Goal: Task Accomplishment & Management: Complete application form

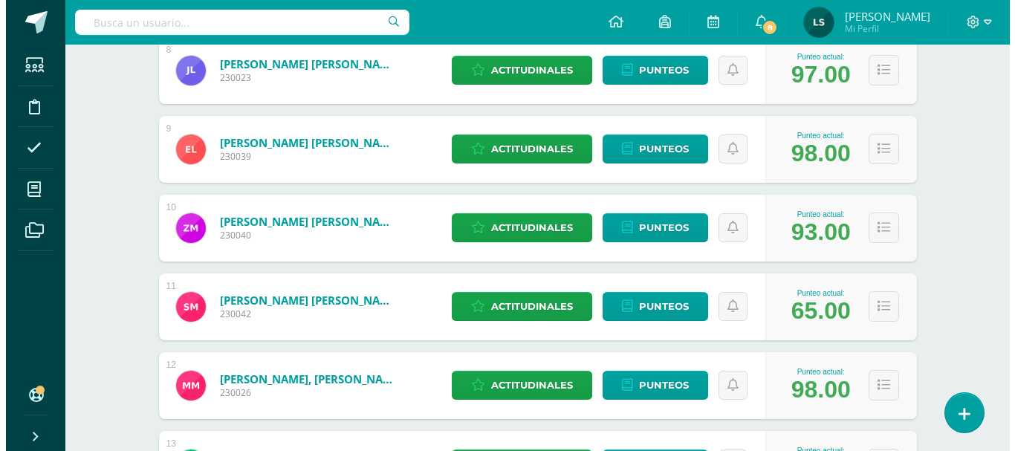
scroll to position [891, 0]
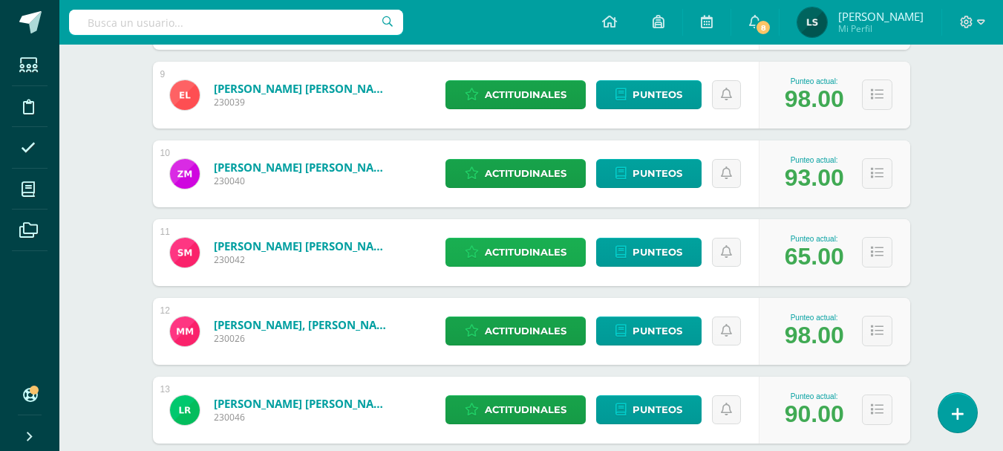
click at [530, 251] on span "Actitudinales" at bounding box center [526, 251] width 82 height 27
select select "None"
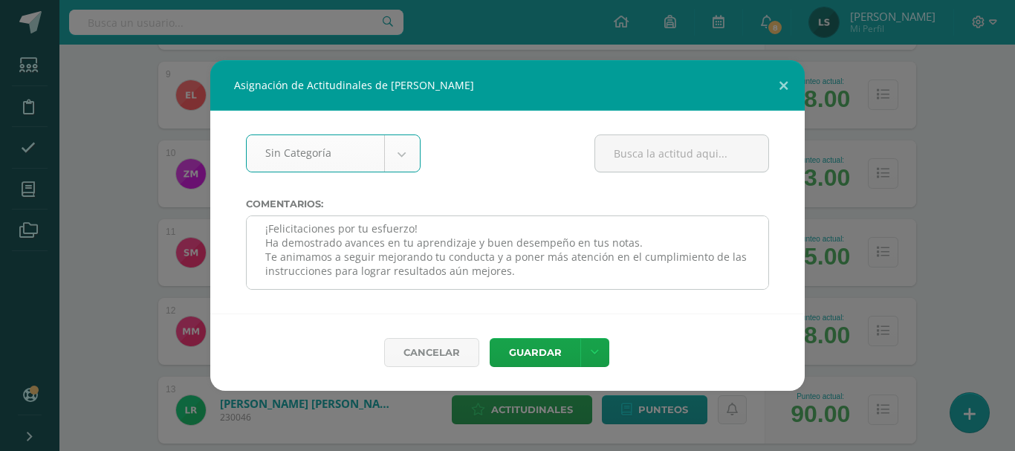
scroll to position [0, 0]
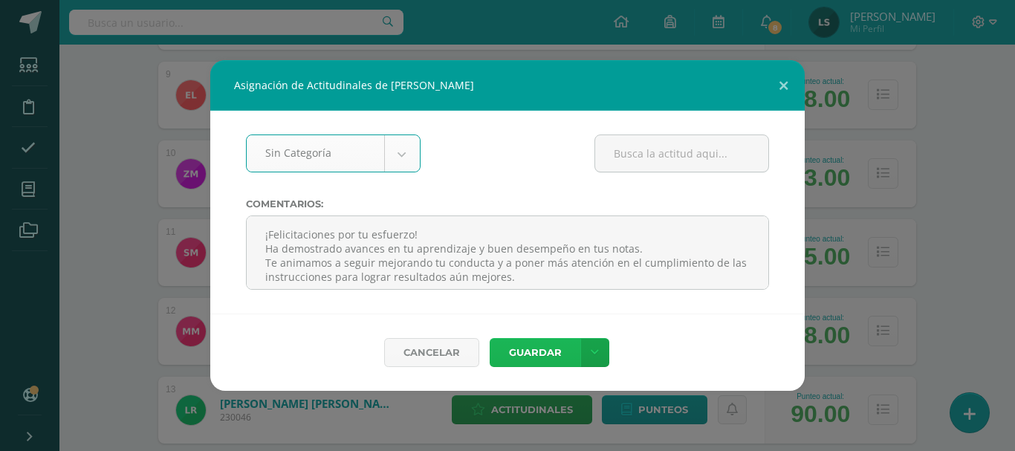
click at [524, 355] on button "Guardar" at bounding box center [534, 352] width 91 height 29
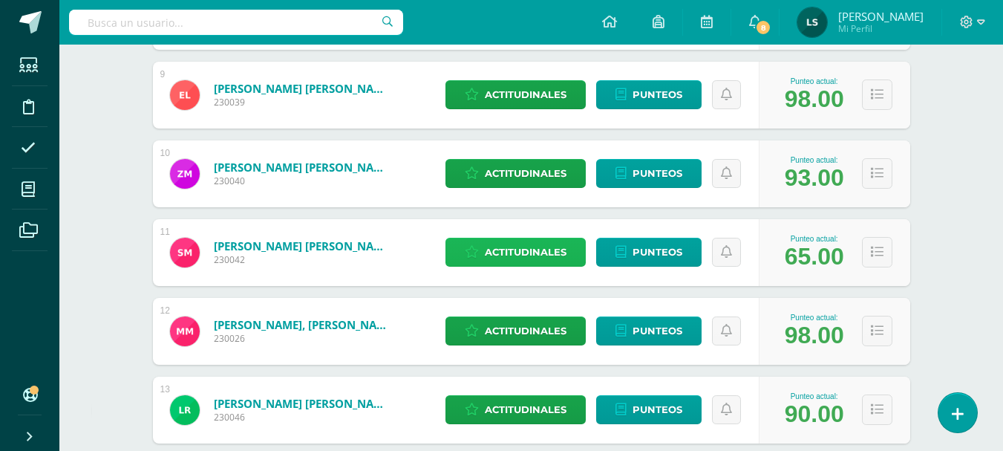
click at [527, 247] on span "Actitudinales" at bounding box center [526, 251] width 82 height 27
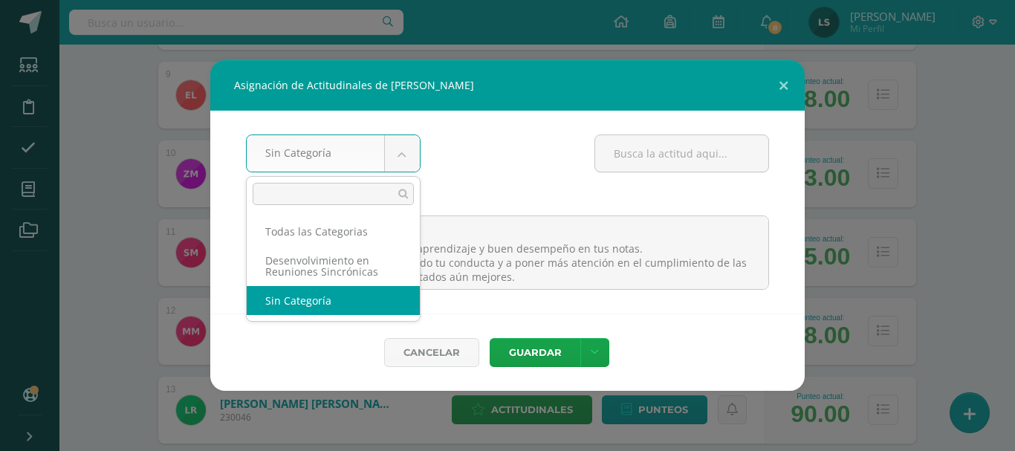
click at [404, 146] on body "Asignación de Actitudinales de [PERSON_NAME] Sin Categoría Todas las Categorias…" at bounding box center [507, 62] width 1015 height 1906
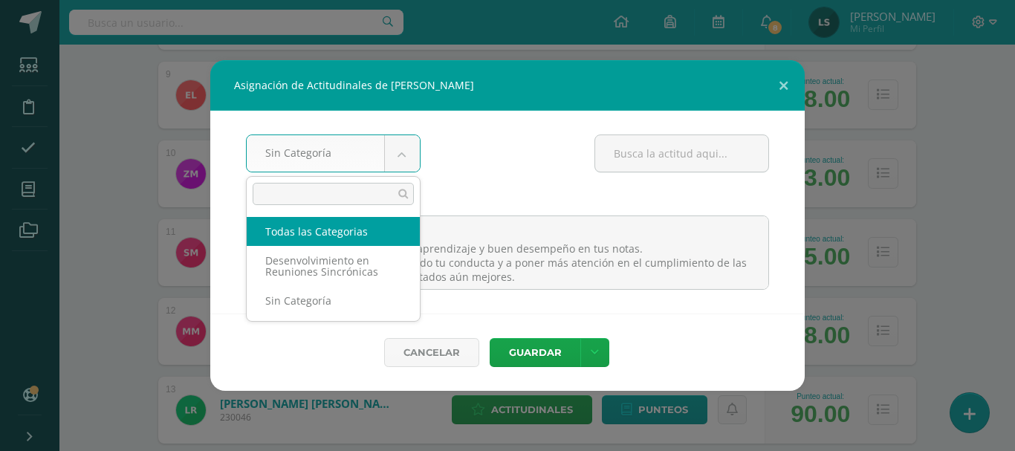
select select "all"
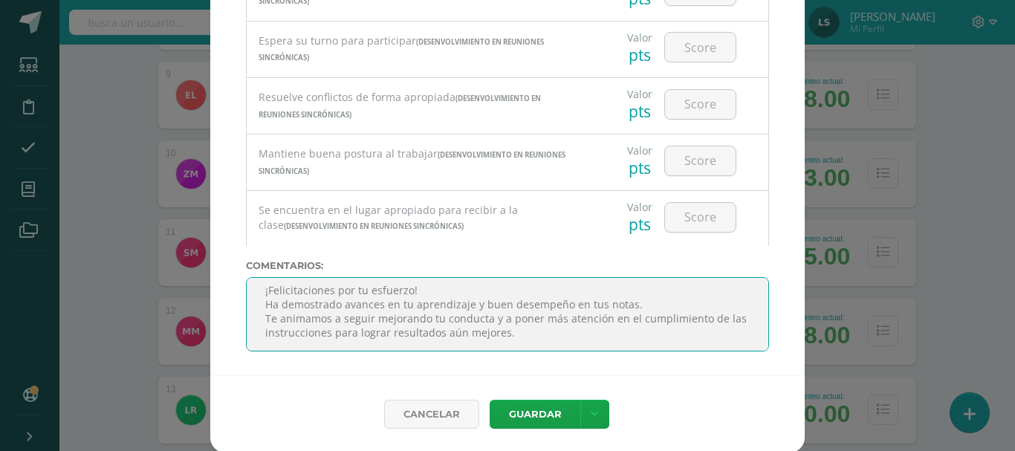
scroll to position [288, 0]
drag, startPoint x: 368, startPoint y: 295, endPoint x: 577, endPoint y: 380, distance: 225.5
click at [577, 380] on form "Todas las Categorias Todas las Categorias Desenvolvimiento en Reuniones Sincrón…" at bounding box center [507, 222] width 594 height 459
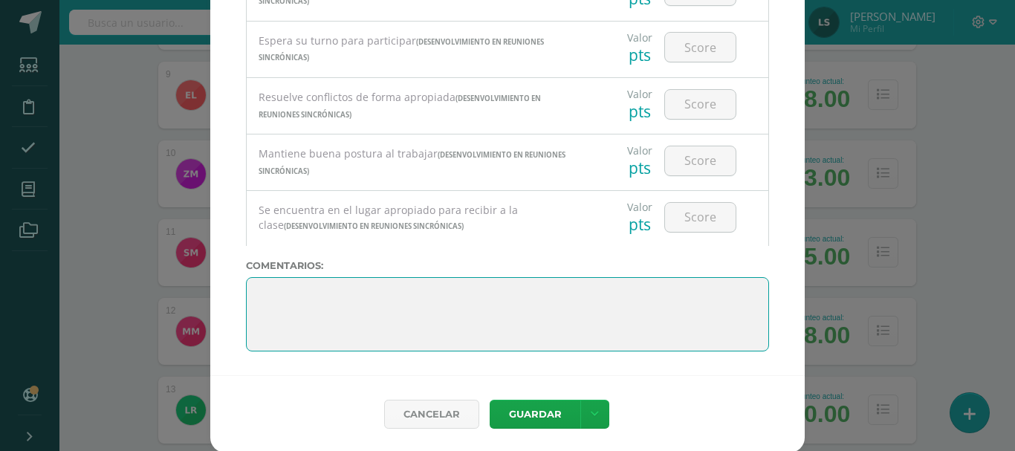
scroll to position [0, 0]
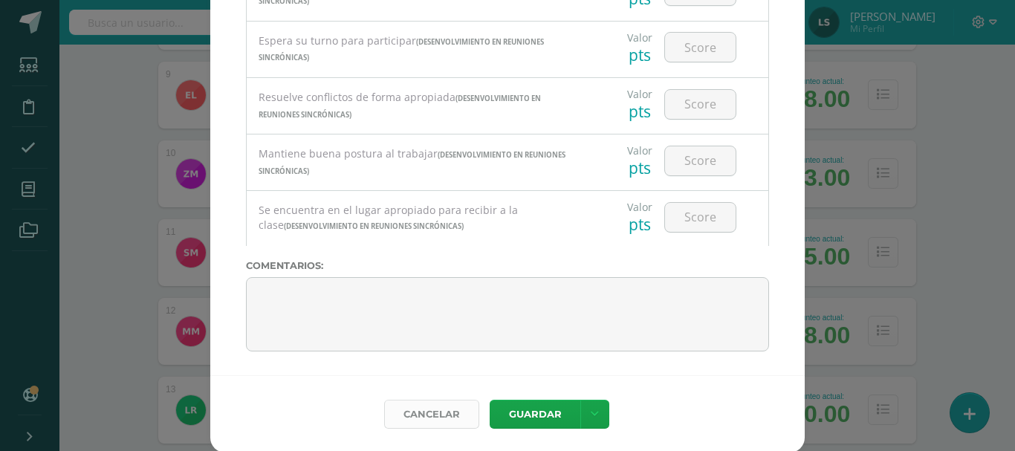
click at [435, 419] on link "Cancelar" at bounding box center [431, 414] width 95 height 29
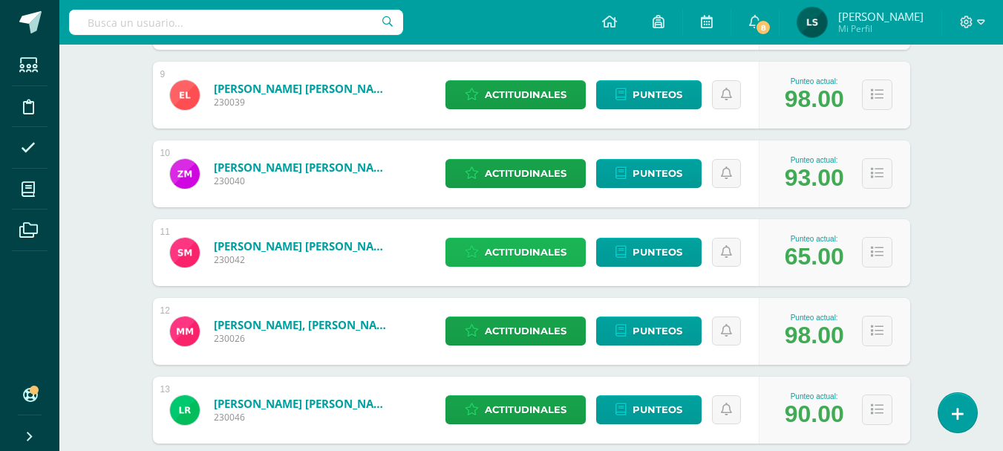
click at [469, 252] on icon at bounding box center [472, 252] width 14 height 13
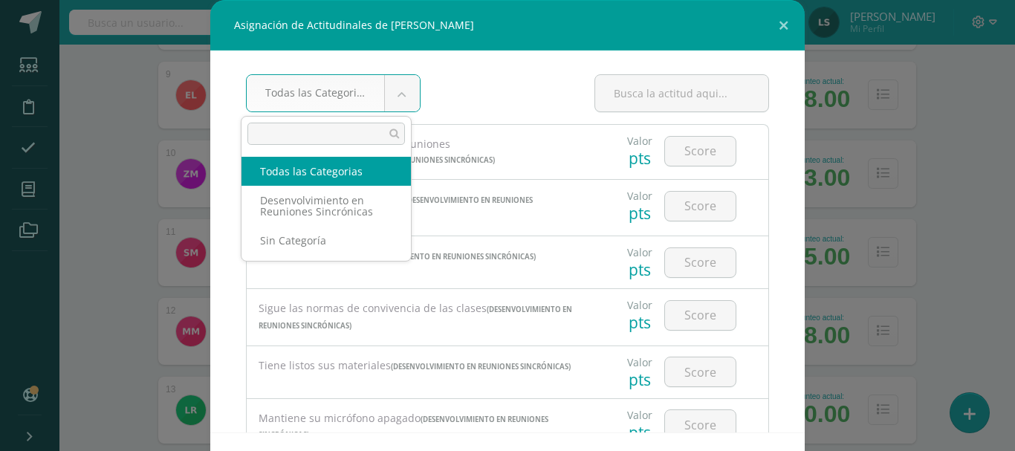
click at [396, 91] on body "Asignación de Actitudinales de [PERSON_NAME] Todas las Categorias Todas las Cat…" at bounding box center [507, 62] width 1015 height 1906
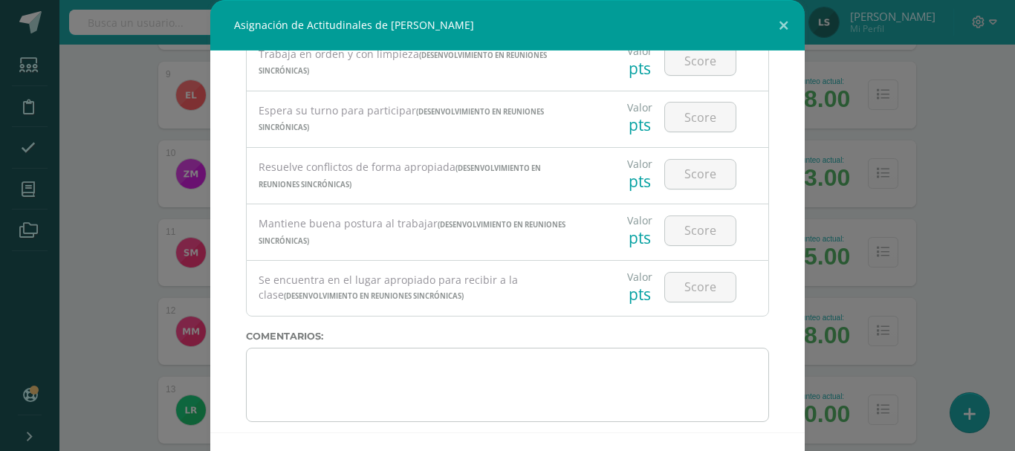
scroll to position [931, 0]
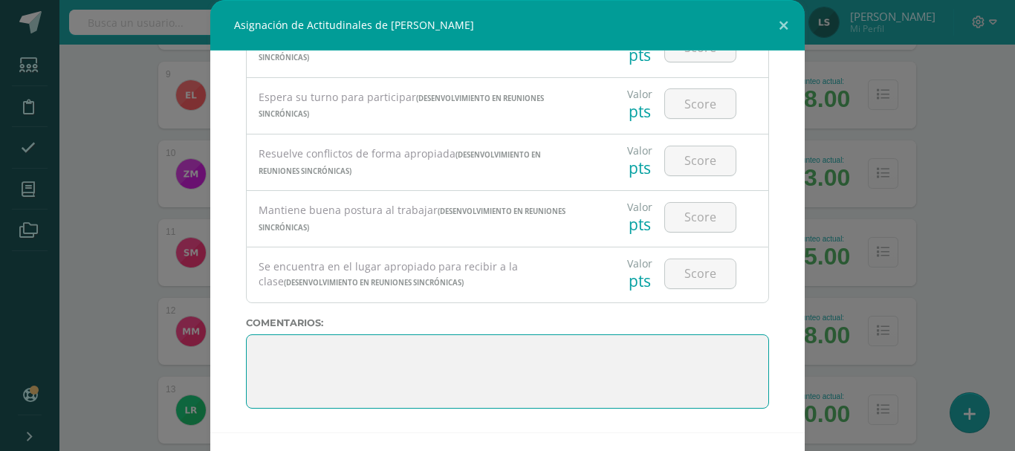
click at [500, 373] on textarea at bounding box center [507, 371] width 523 height 74
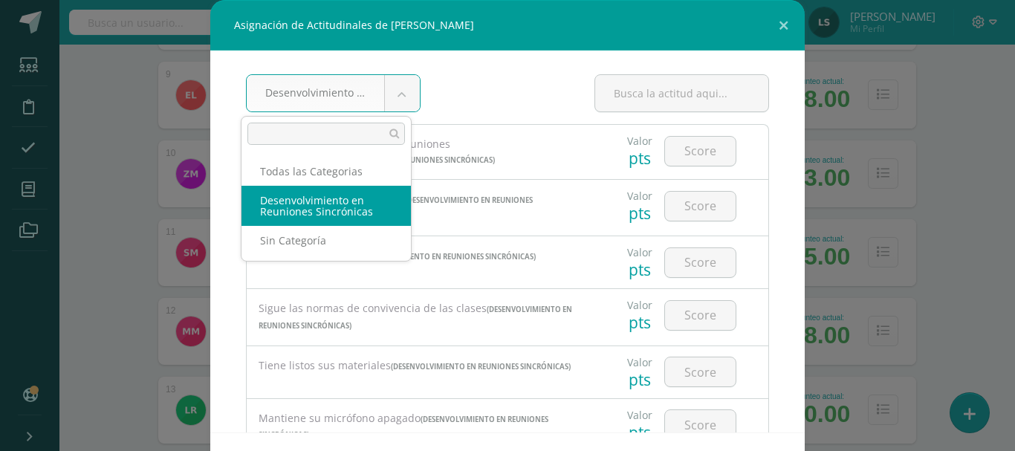
click at [390, 88] on body "Asignación de Actitudinales de [PERSON_NAME] Desenvolvimiento en Reuniones Sinc…" at bounding box center [507, 62] width 1015 height 1906
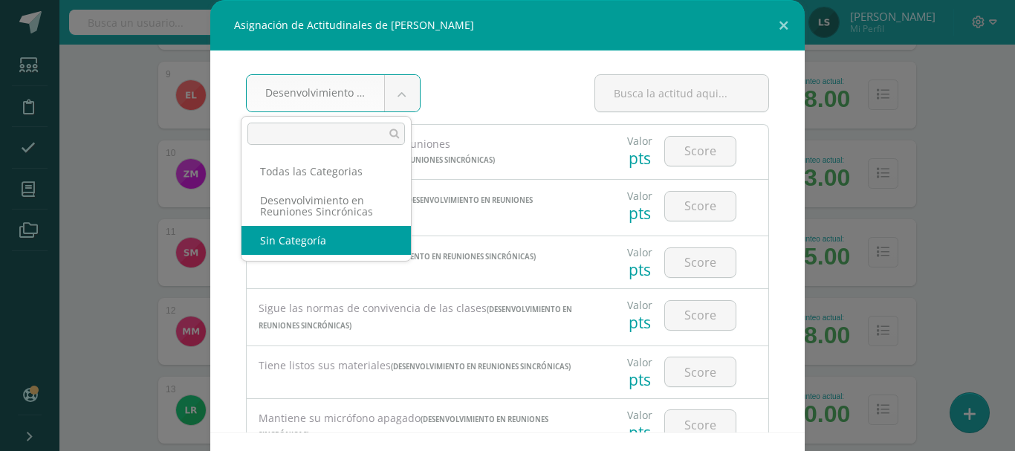
select select "None"
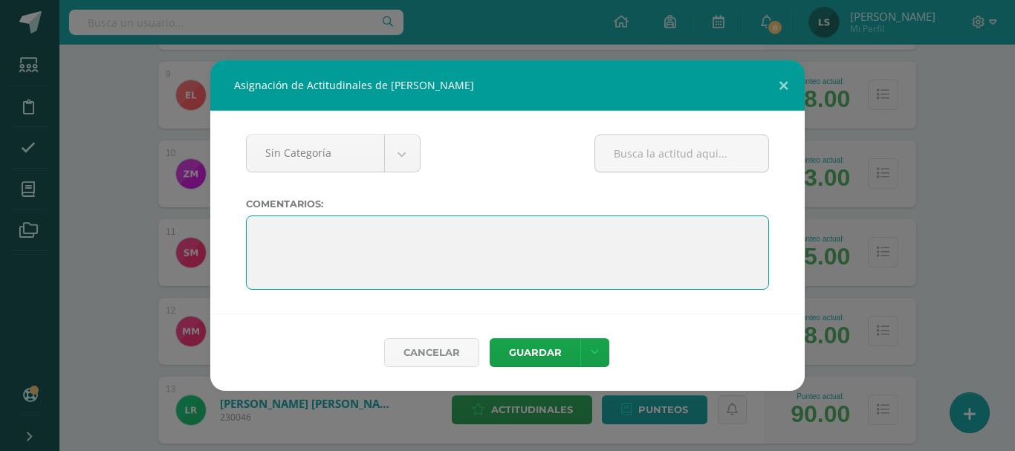
click at [327, 249] on textarea at bounding box center [507, 252] width 523 height 74
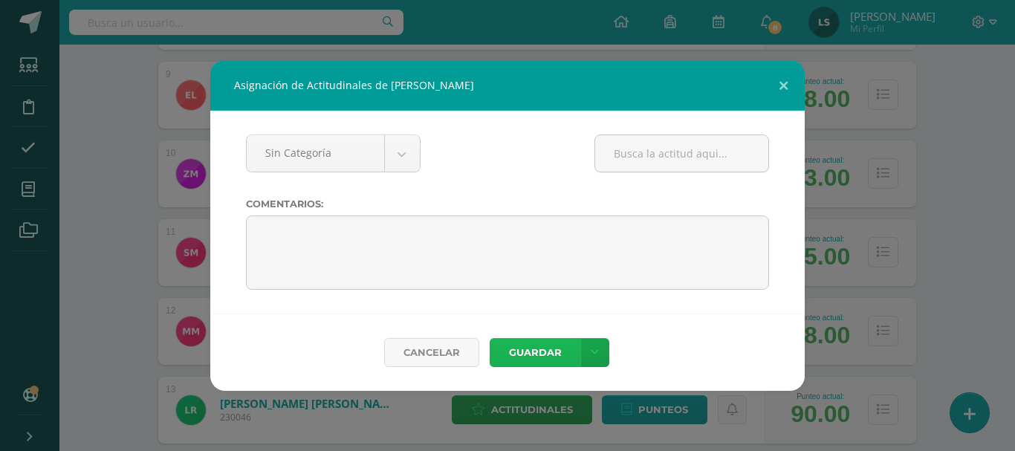
click at [522, 351] on button "Guardar" at bounding box center [534, 352] width 91 height 29
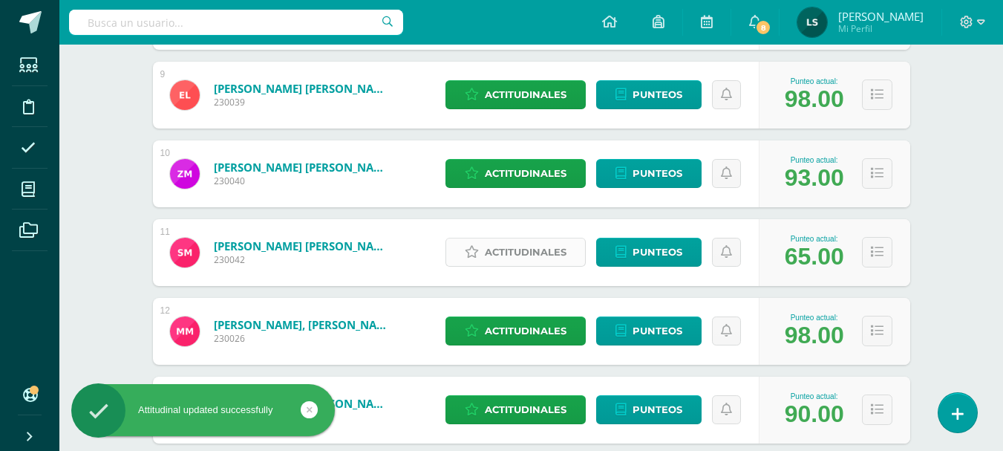
click at [536, 250] on span "Actitudinales" at bounding box center [526, 251] width 82 height 27
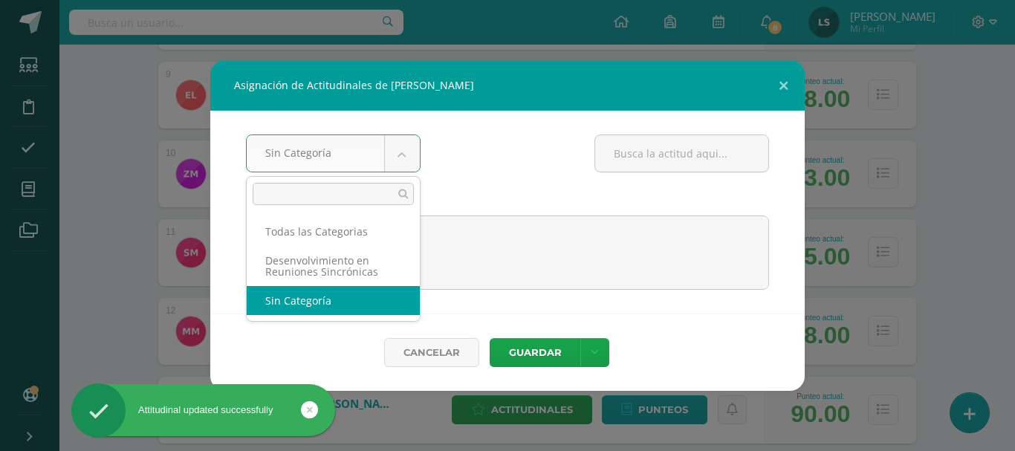
click at [397, 139] on body "Asignación de Actitudinales de [PERSON_NAME] Sin Categoría Todas las Categorias…" at bounding box center [507, 62] width 1015 height 1906
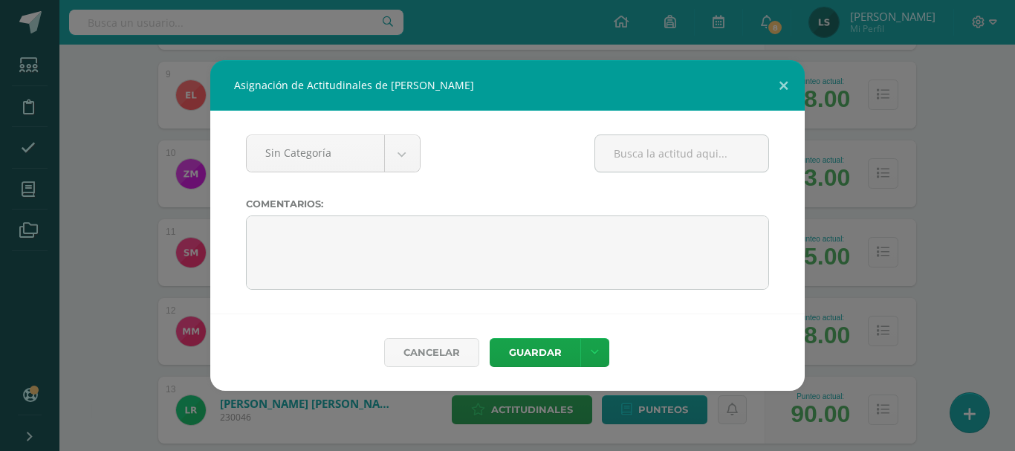
click at [602, 238] on body "Asignación de Actitudinales de [PERSON_NAME] Sin Categoría Todas las Categorias…" at bounding box center [507, 62] width 1015 height 1906
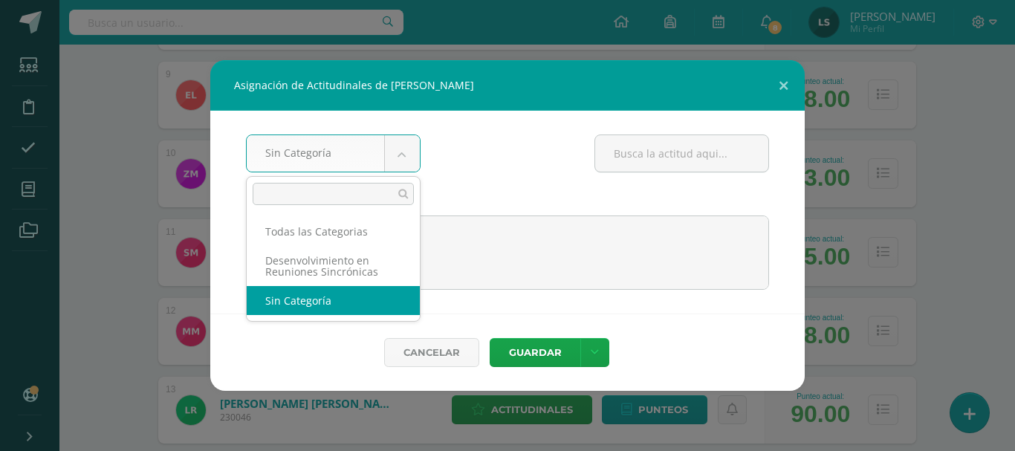
click at [397, 151] on body "Asignación de Actitudinales de [PERSON_NAME] Sin Categoría Todas las Categorias…" at bounding box center [507, 62] width 1015 height 1906
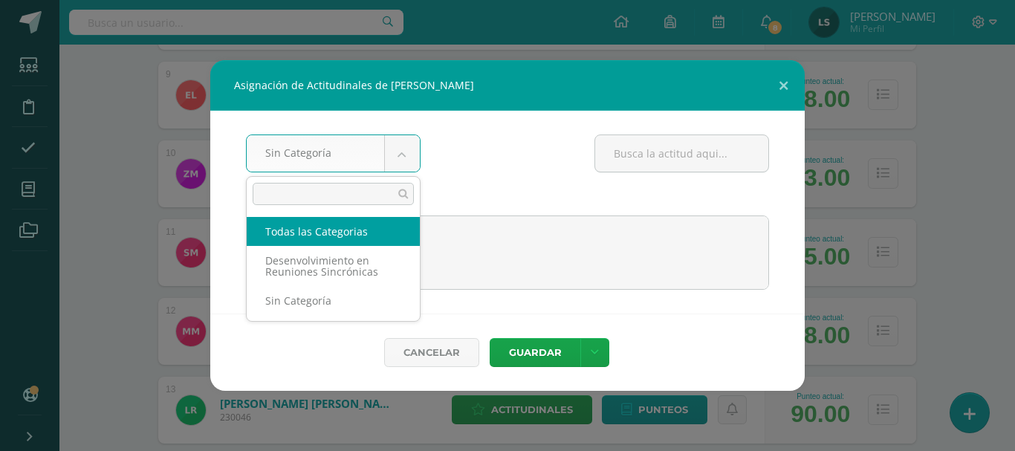
select select "all"
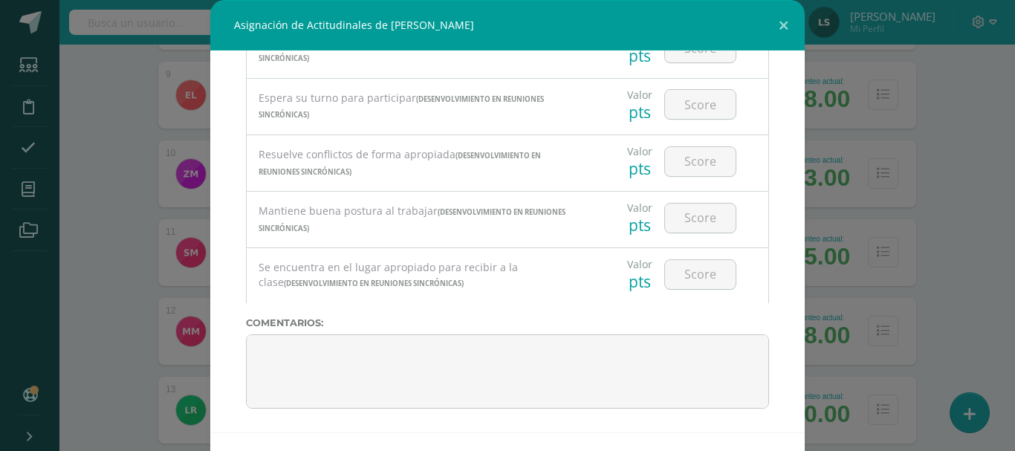
scroll to position [58, 0]
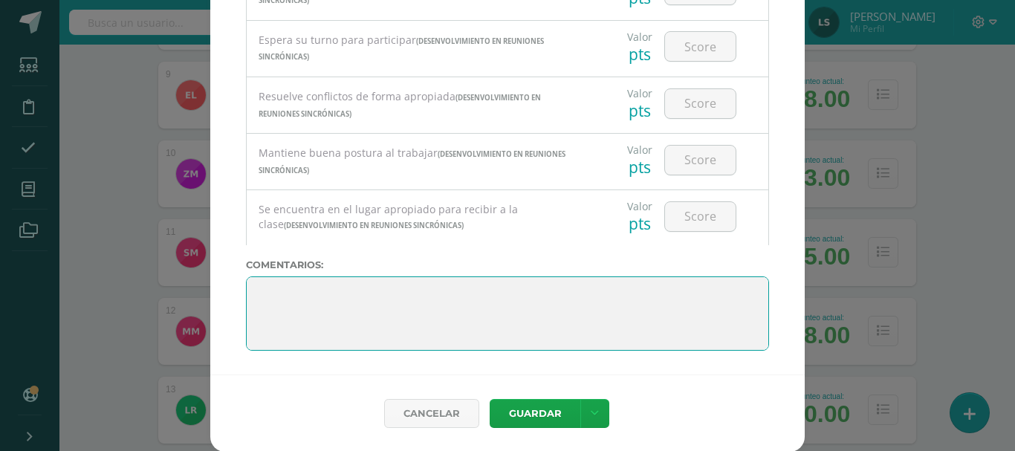
click at [319, 305] on textarea at bounding box center [507, 313] width 523 height 74
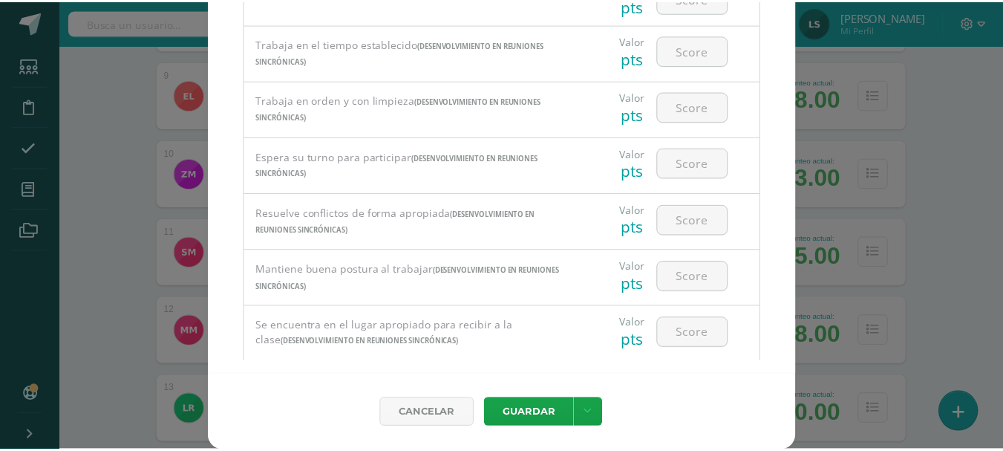
scroll to position [931, 0]
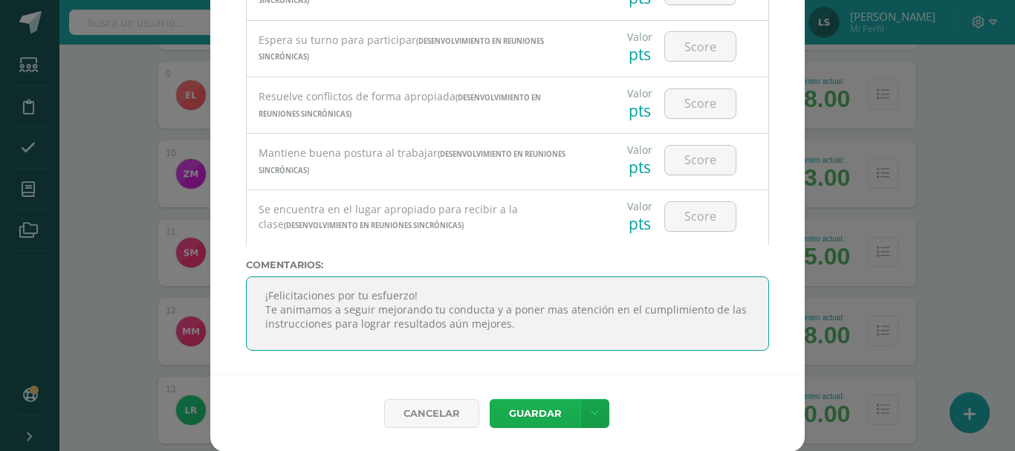
type textarea "¡Felicitaciones por tu esfuerzo! Te animamos a seguir mejorando tu conducta y a…"
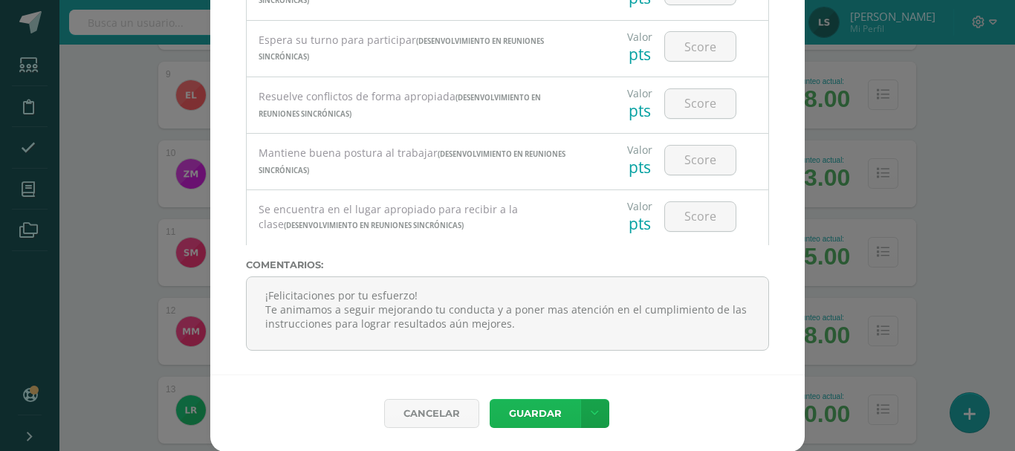
click at [524, 418] on button "Guardar" at bounding box center [534, 413] width 91 height 29
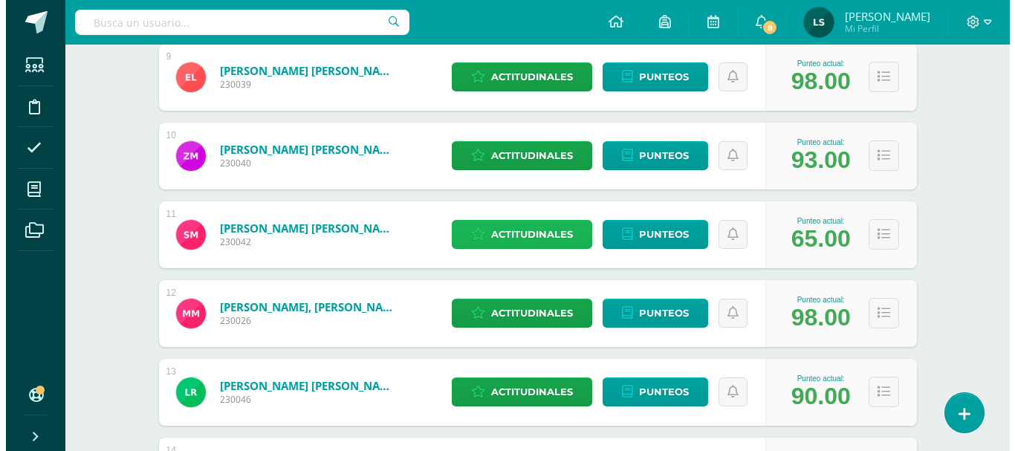
scroll to position [911, 0]
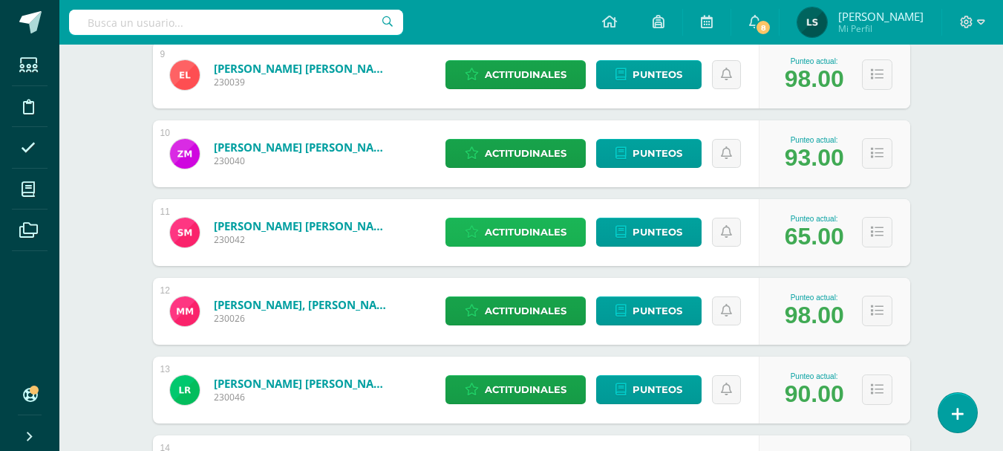
click at [527, 230] on span "Actitudinales" at bounding box center [526, 231] width 82 height 27
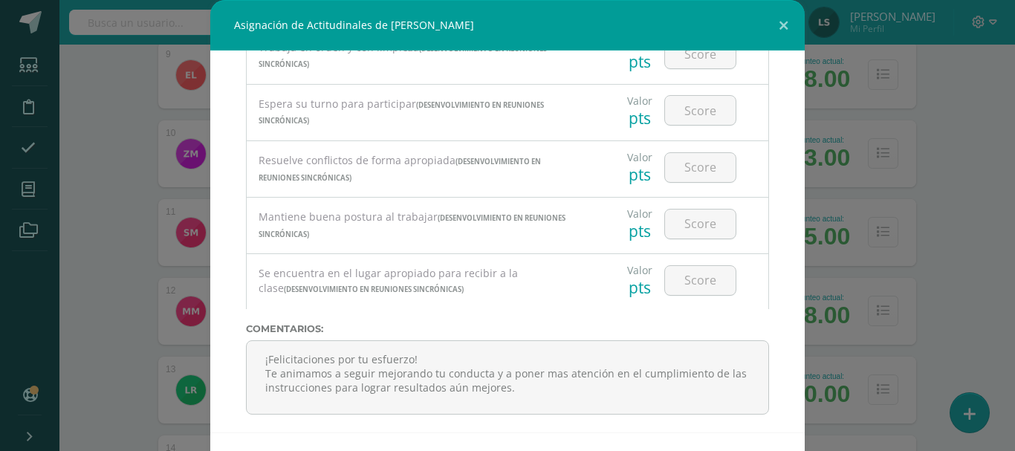
scroll to position [931, 0]
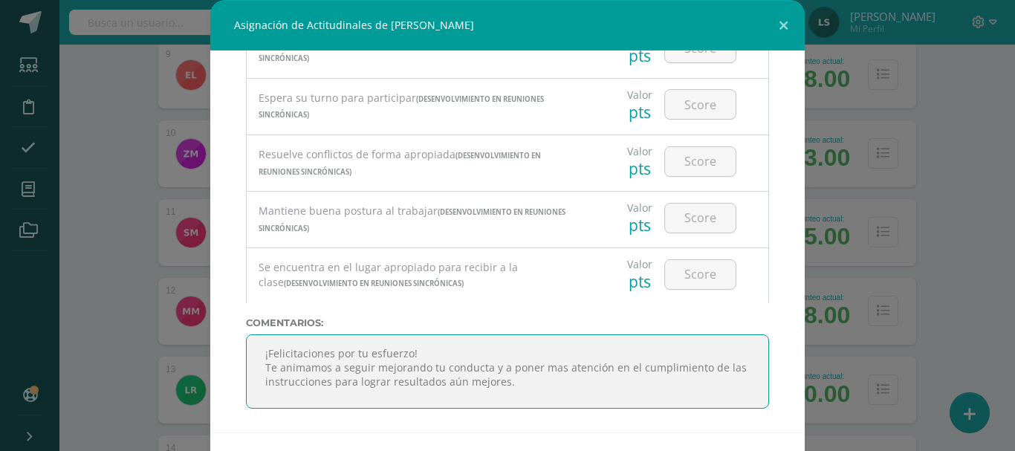
drag, startPoint x: 516, startPoint y: 385, endPoint x: 214, endPoint y: 331, distance: 307.3
click at [214, 331] on div "Todas las Categorias Todas las Categorias Desenvolvimiento en Reuniones Sincrón…" at bounding box center [507, 242] width 594 height 382
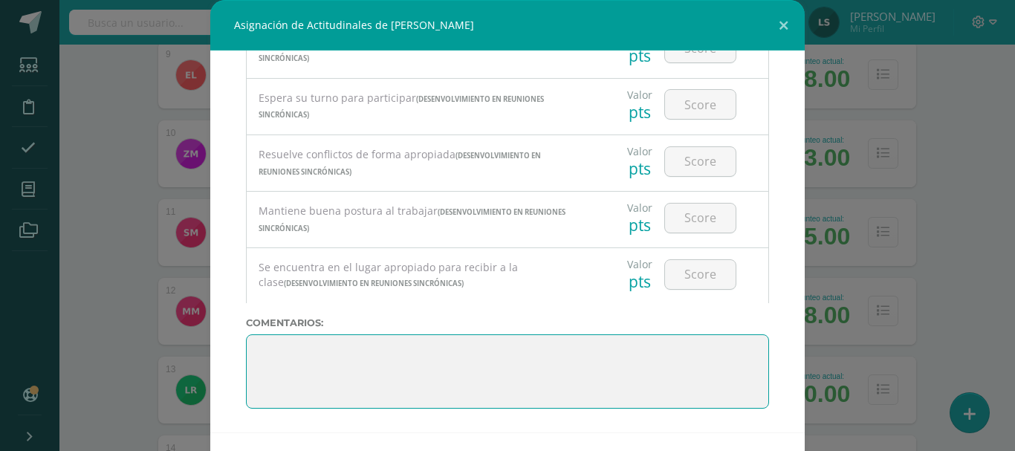
scroll to position [59, 0]
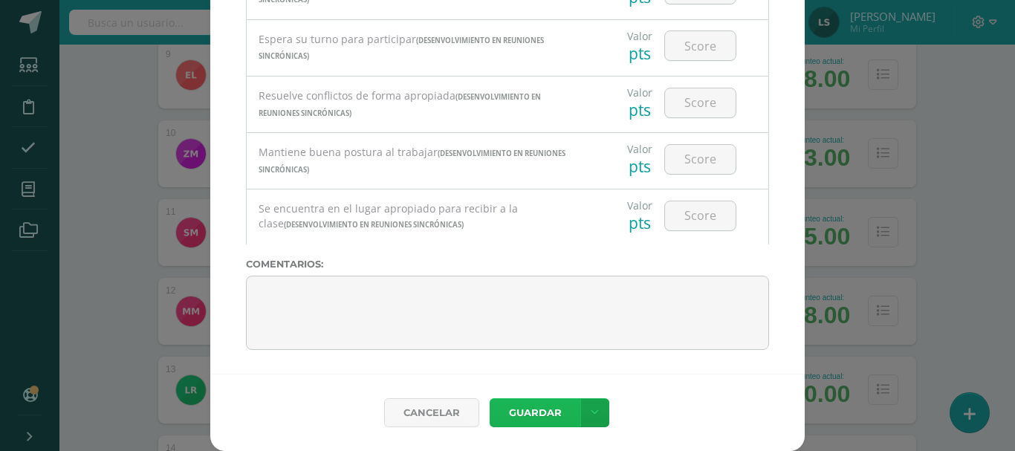
click at [525, 411] on button "Guardar" at bounding box center [534, 412] width 91 height 29
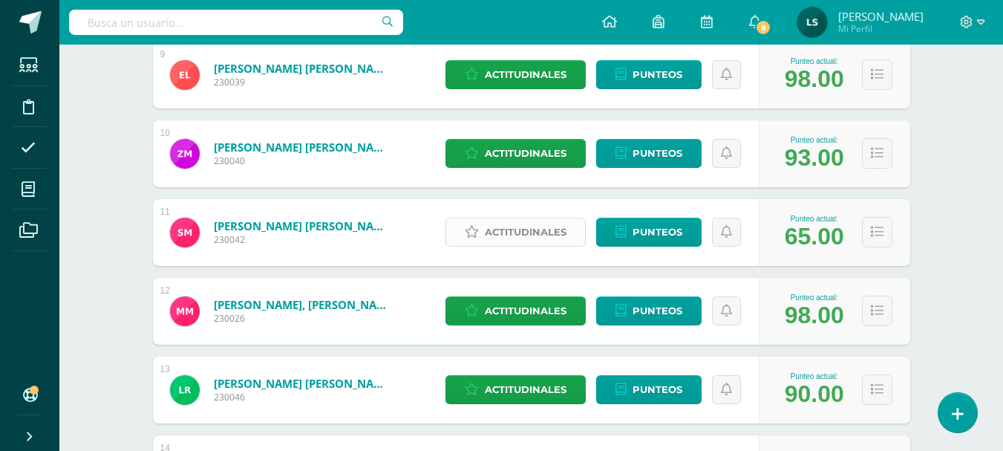
click at [535, 229] on span "Actitudinales" at bounding box center [526, 231] width 82 height 27
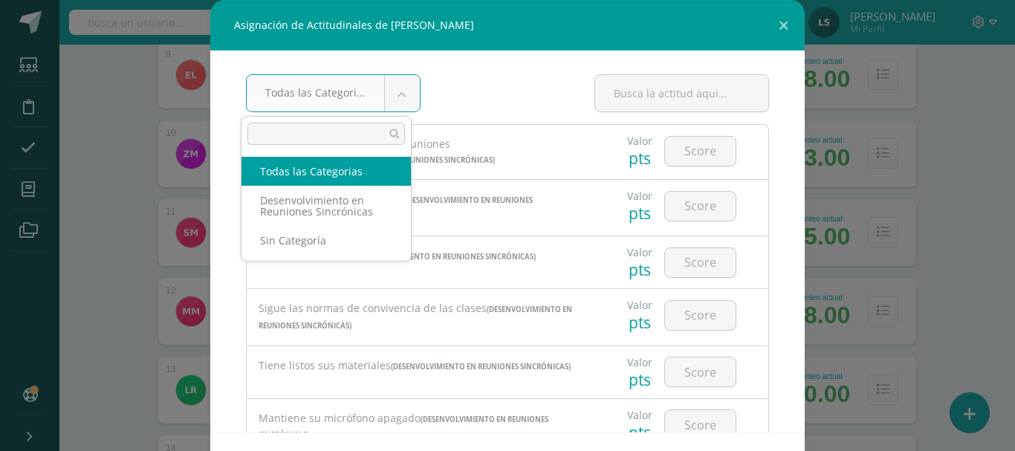
click at [388, 91] on body "Asignación de Actitudinales de [PERSON_NAME] Todas las Categorias Todas las Cat…" at bounding box center [507, 42] width 1015 height 1906
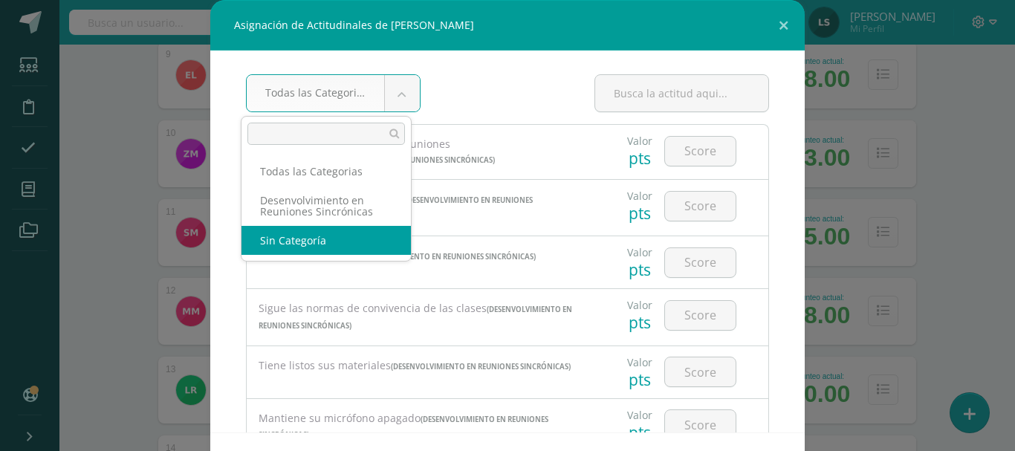
select select "None"
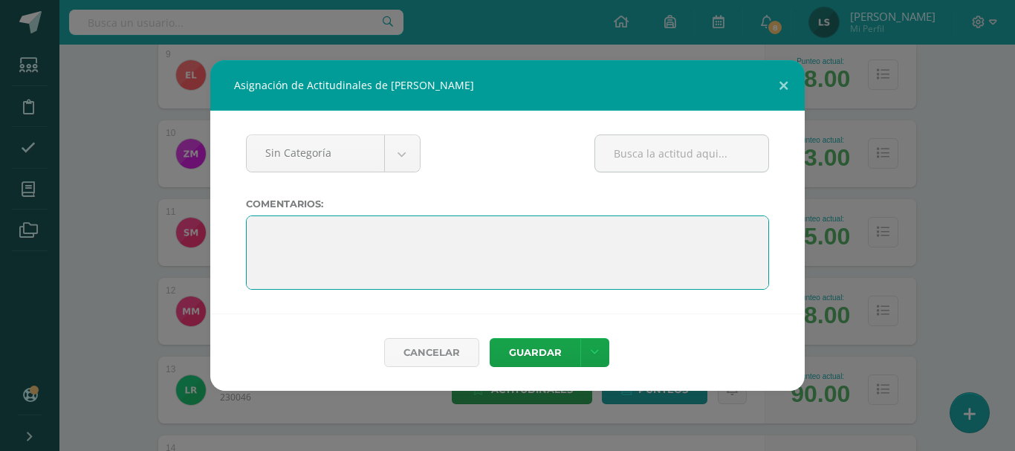
click at [318, 246] on textarea at bounding box center [507, 252] width 523 height 74
paste textarea "¡Felicitaciones por tu esfuerzo! Te animamos a seguir mejorando tu conducta y a…"
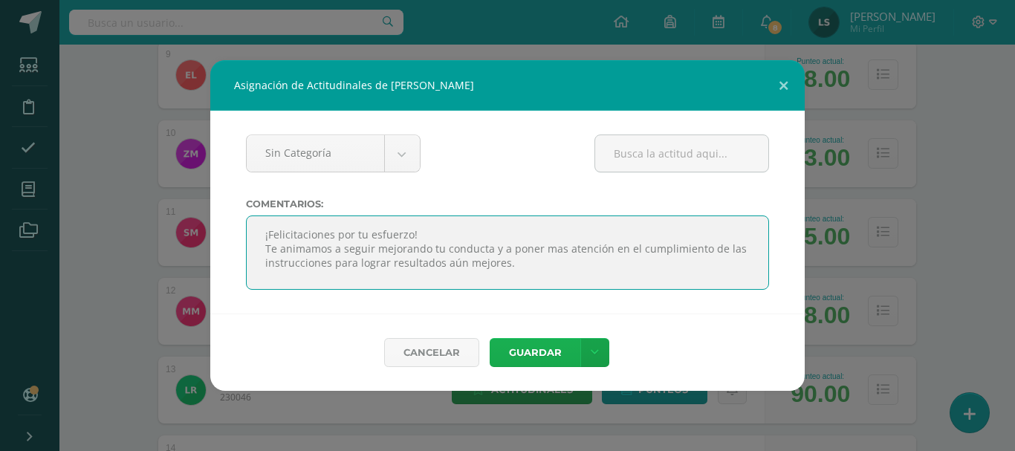
type textarea "¡Felicitaciones por tu esfuerzo! Te animamos a seguir mejorando tu conducta y a…"
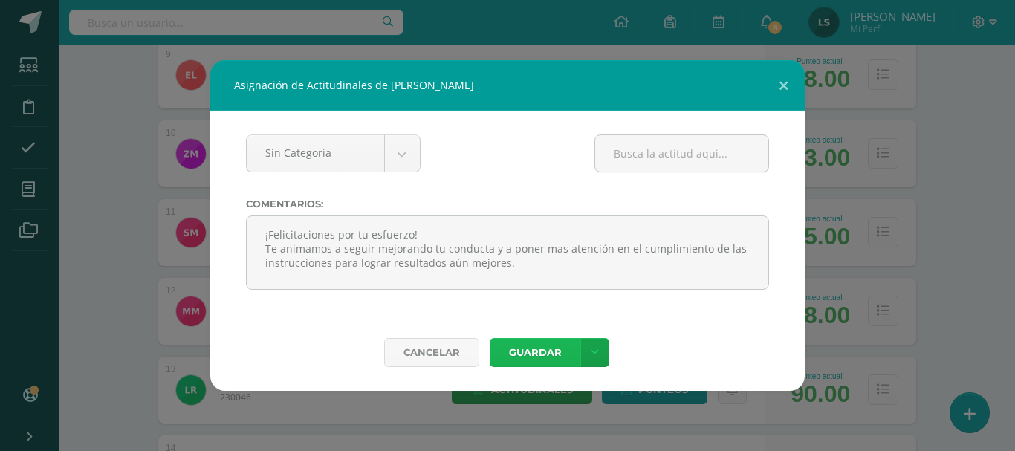
click at [527, 346] on button "Guardar" at bounding box center [534, 352] width 91 height 29
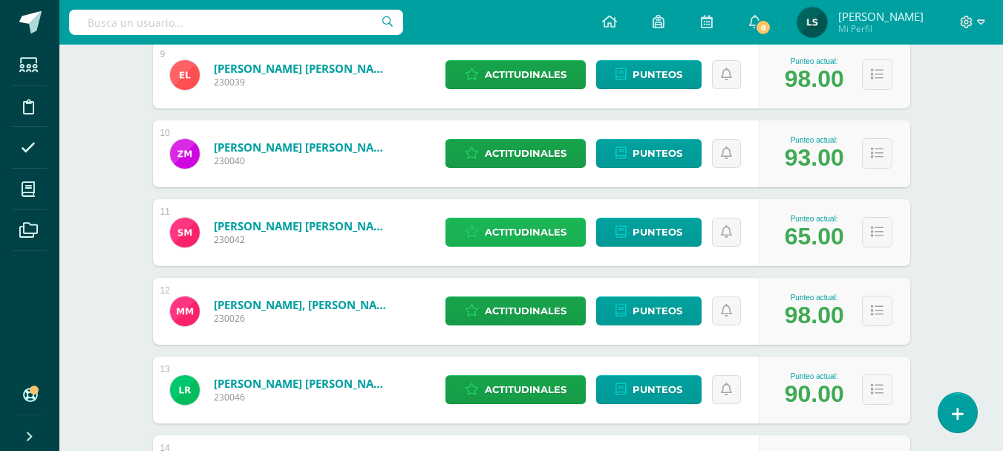
click at [522, 224] on span "Actitudinales" at bounding box center [526, 231] width 82 height 27
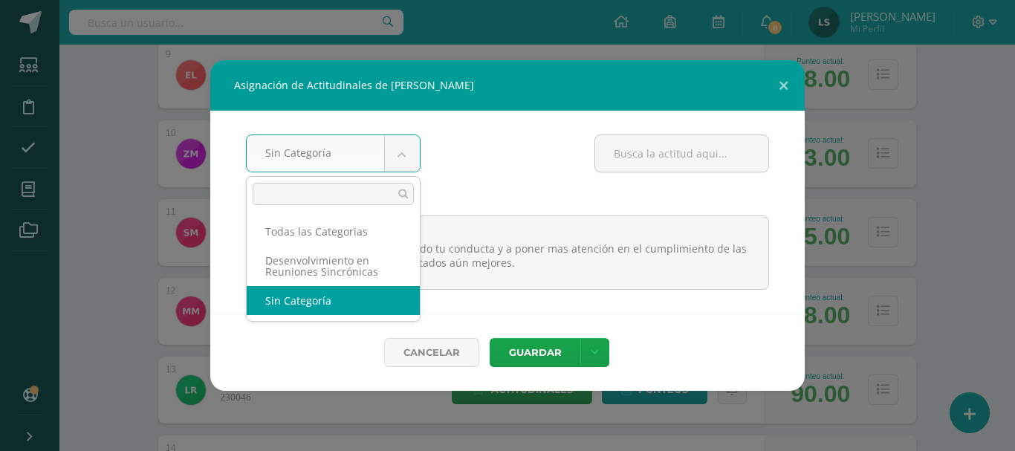
click at [414, 152] on body "Asignación de Actitudinales de [PERSON_NAME] Sin Categoría Todas las Categorias…" at bounding box center [507, 42] width 1015 height 1906
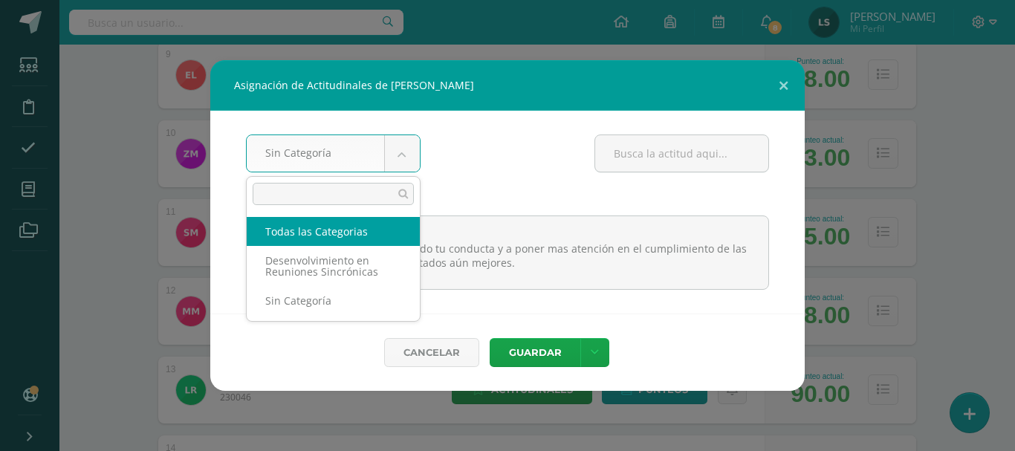
select select "all"
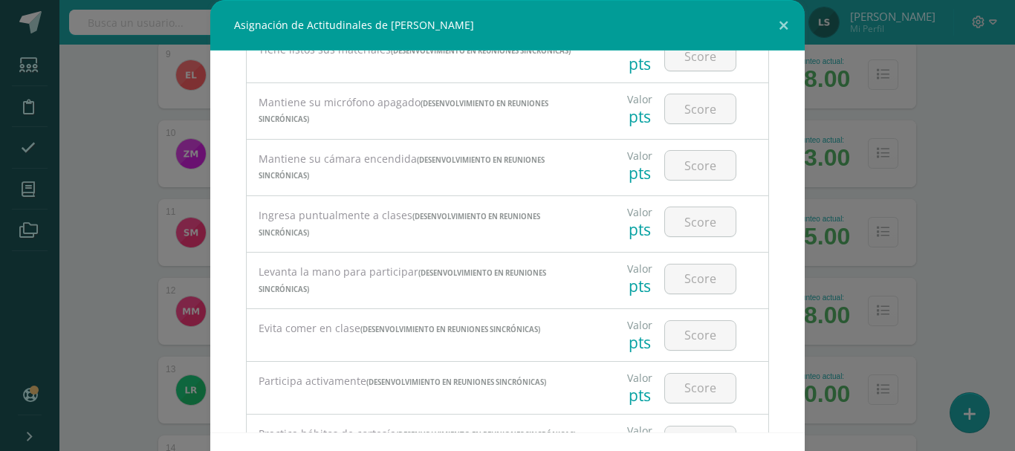
scroll to position [0, 0]
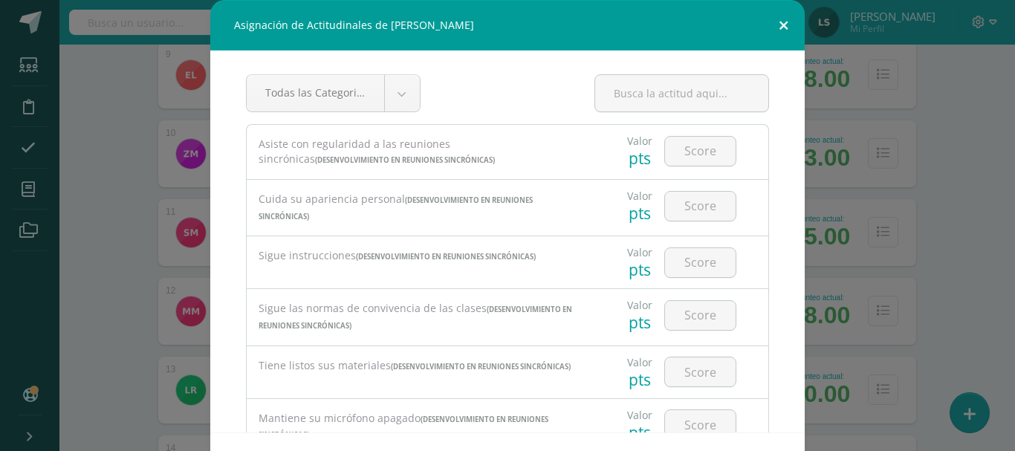
click at [782, 30] on button at bounding box center [783, 25] width 42 height 51
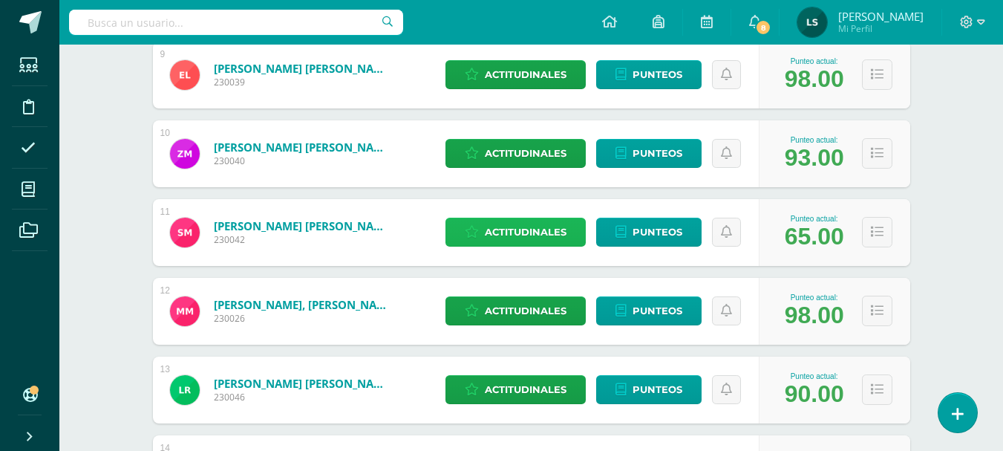
click at [494, 222] on span "Actitudinales" at bounding box center [526, 231] width 82 height 27
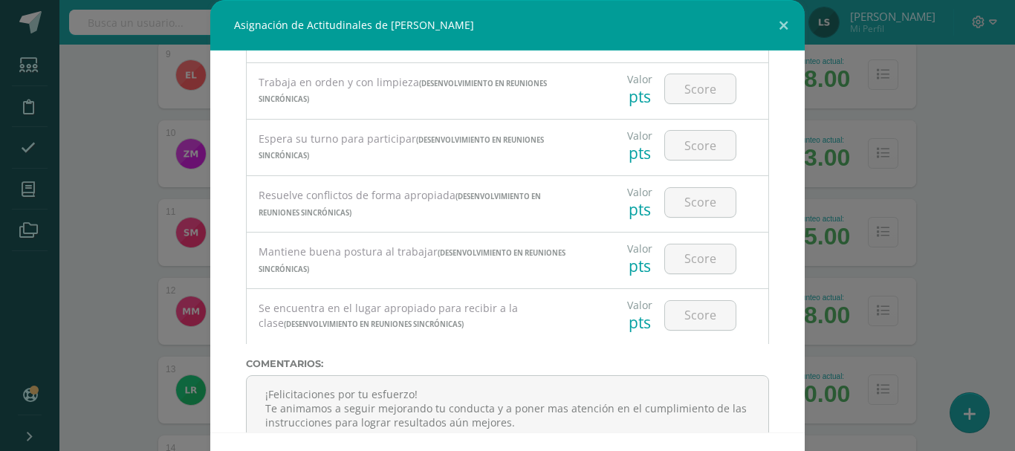
scroll to position [931, 0]
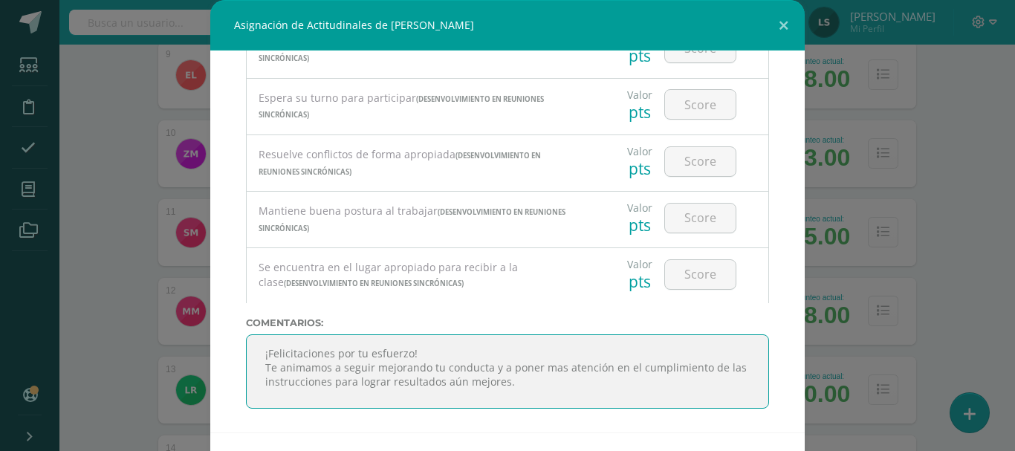
drag, startPoint x: 512, startPoint y: 385, endPoint x: 208, endPoint y: 320, distance: 311.5
click at [210, 320] on div "Todas las Categorias Todas las Categorias Desenvolvimiento en Reuniones Sincrón…" at bounding box center [507, 242] width 594 height 382
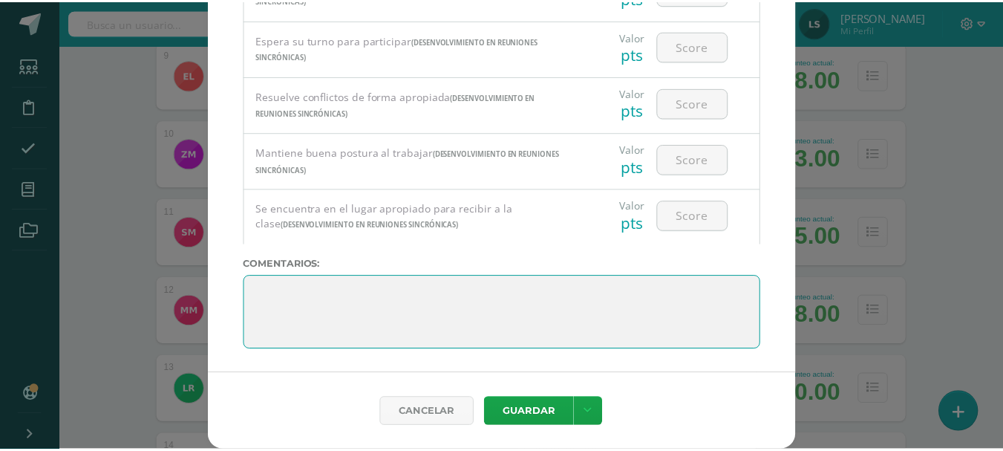
scroll to position [59, 0]
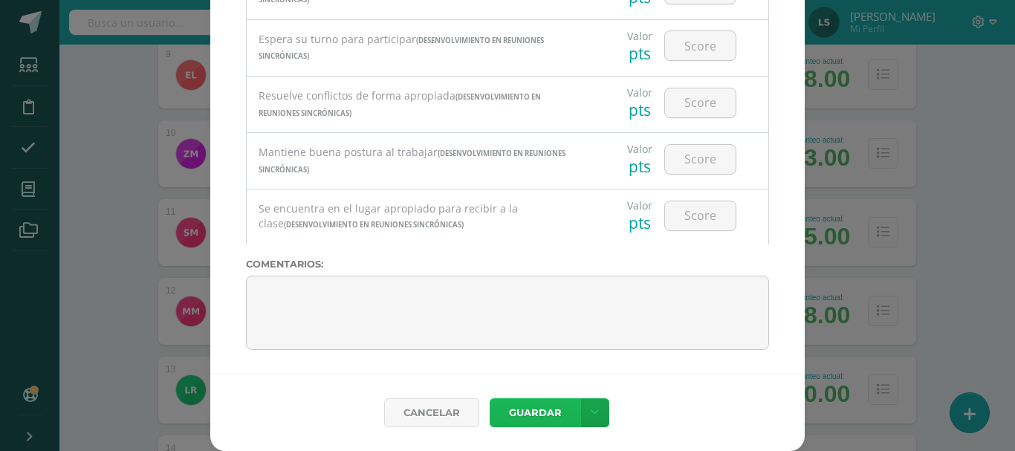
click at [527, 414] on button "Guardar" at bounding box center [534, 412] width 91 height 29
